Goal: Find specific page/section: Find specific page/section

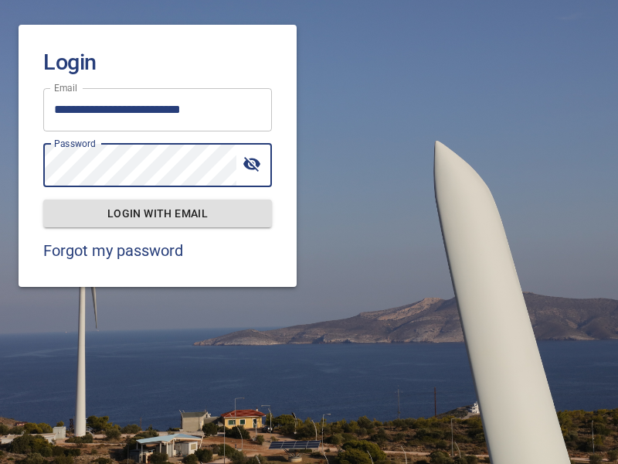
click at [158, 212] on span "Login with email" at bounding box center [158, 213] width 204 height 19
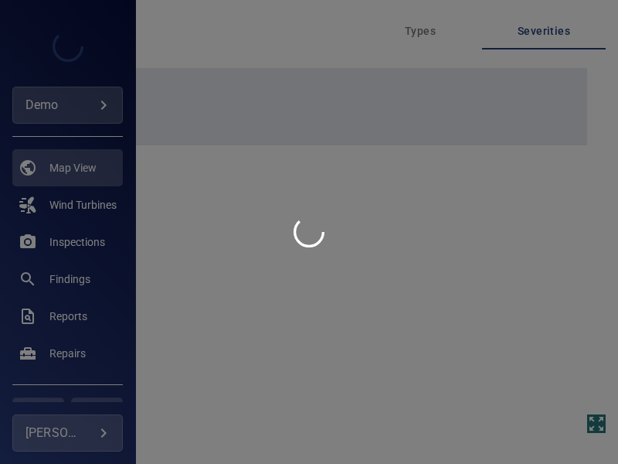
type input "****"
